Goal: Transaction & Acquisition: Obtain resource

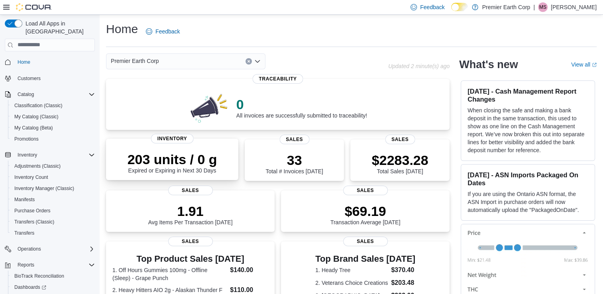
click at [168, 158] on p "203 units / 0 g" at bounding box center [172, 159] width 90 height 16
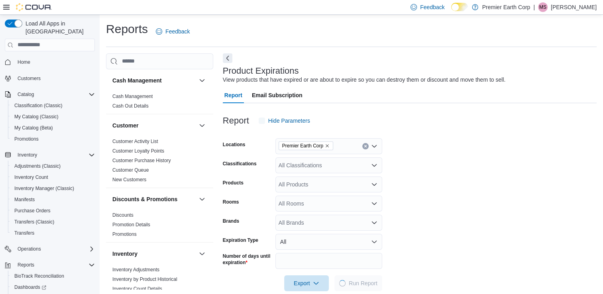
scroll to position [13, 0]
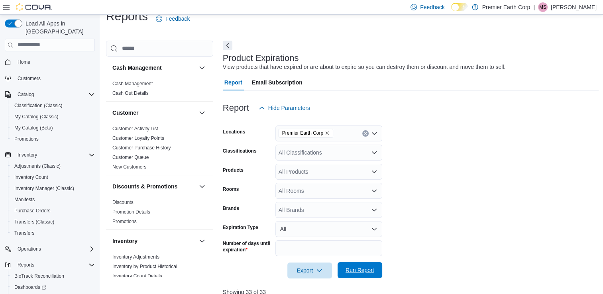
click at [372, 271] on span "Run Report" at bounding box center [359, 270] width 29 height 8
click at [311, 273] on span "Export" at bounding box center [309, 270] width 35 height 16
click at [309, 226] on button "Export to Excel" at bounding box center [310, 222] width 45 height 16
click at [34, 136] on span "Promotions" at bounding box center [26, 139] width 24 height 6
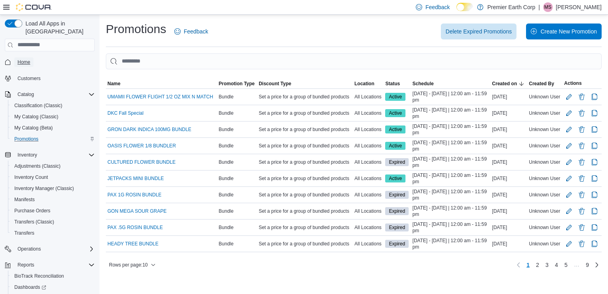
click at [21, 59] on span "Home" at bounding box center [24, 62] width 13 height 6
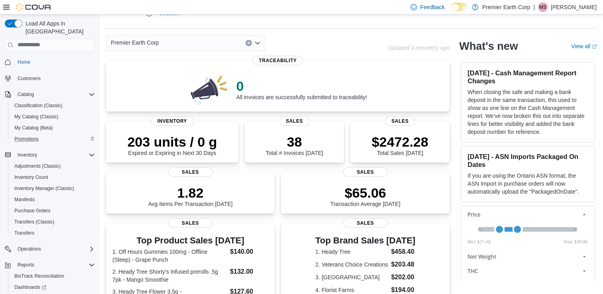
scroll to position [17, 0]
